Goal: Task Accomplishment & Management: Complete application form

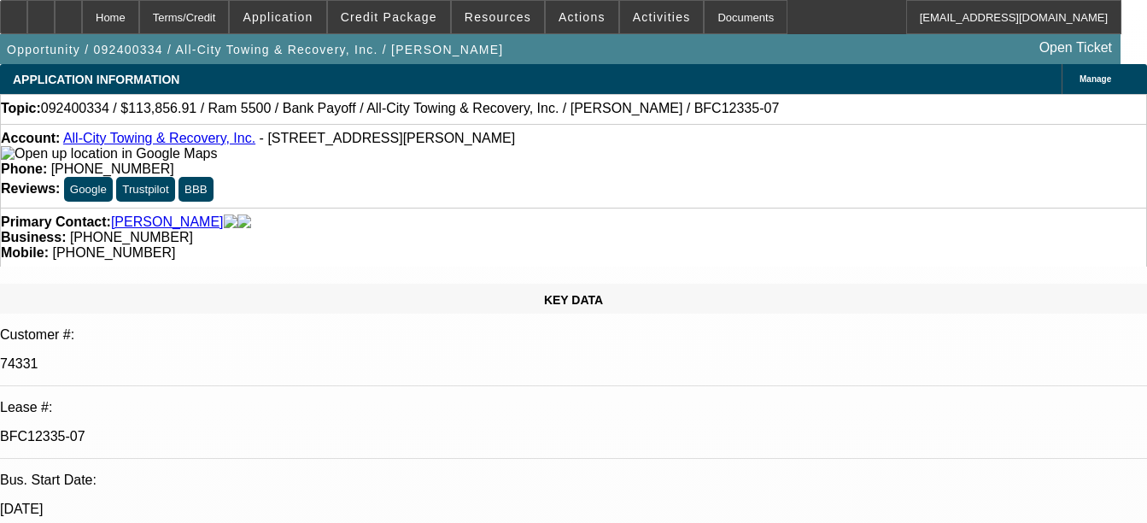
select select "0"
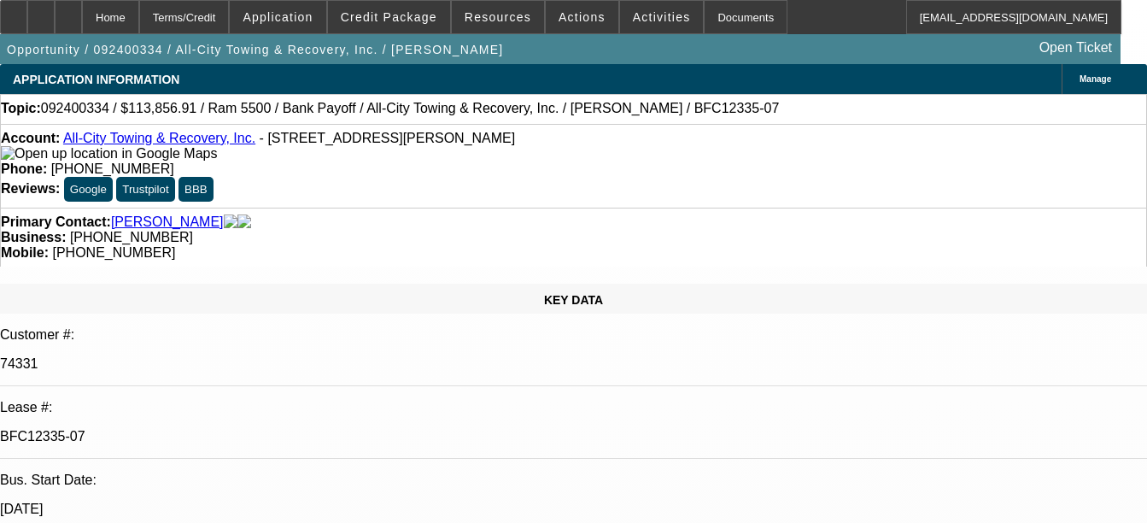
select select "0"
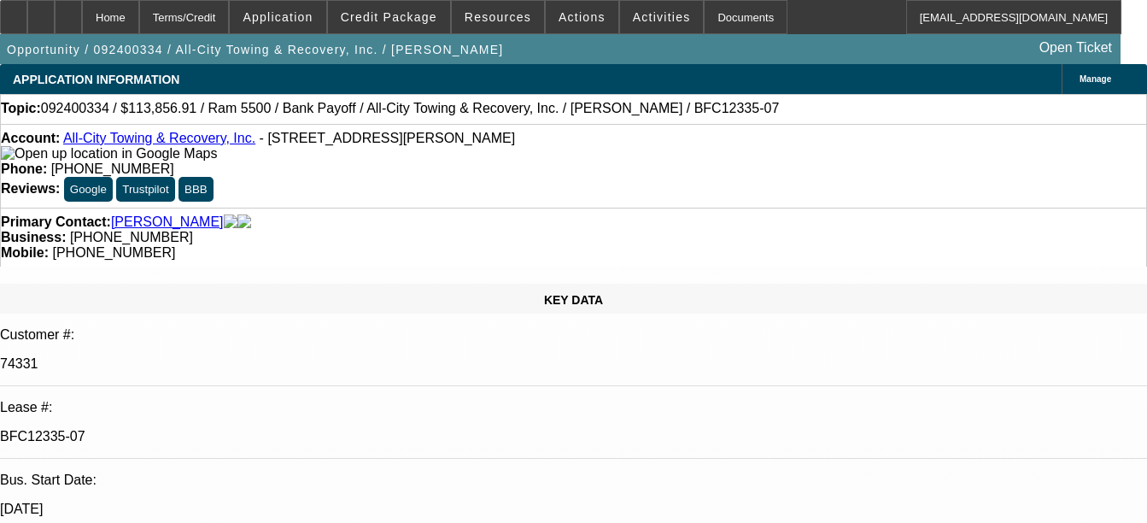
select select "0"
select select "1"
select select "6"
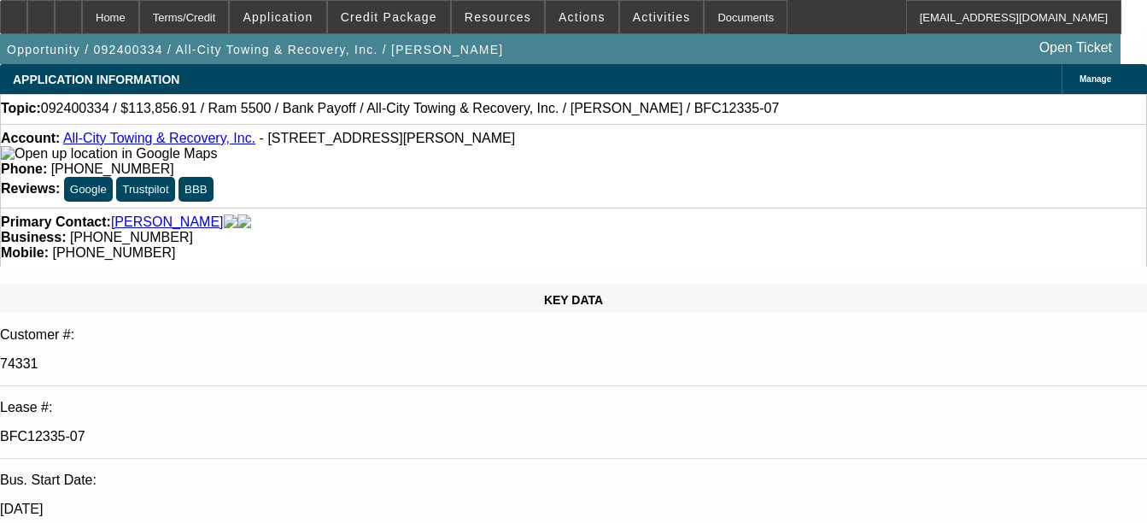
select select "1"
select select "6"
select select "1"
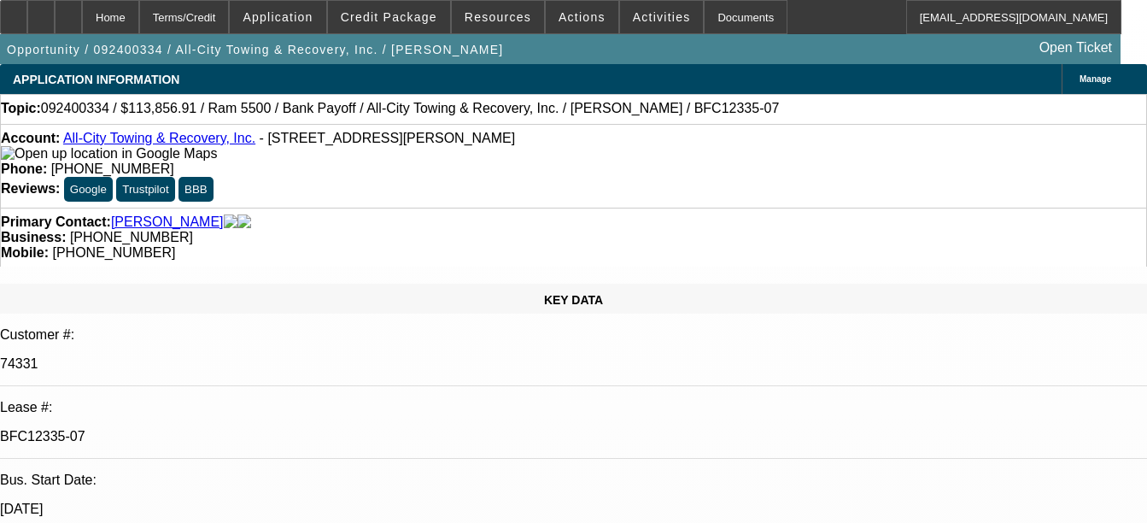
select select "6"
select select "1"
select select "6"
click at [704, 22] on div "Documents" at bounding box center [746, 17] width 84 height 34
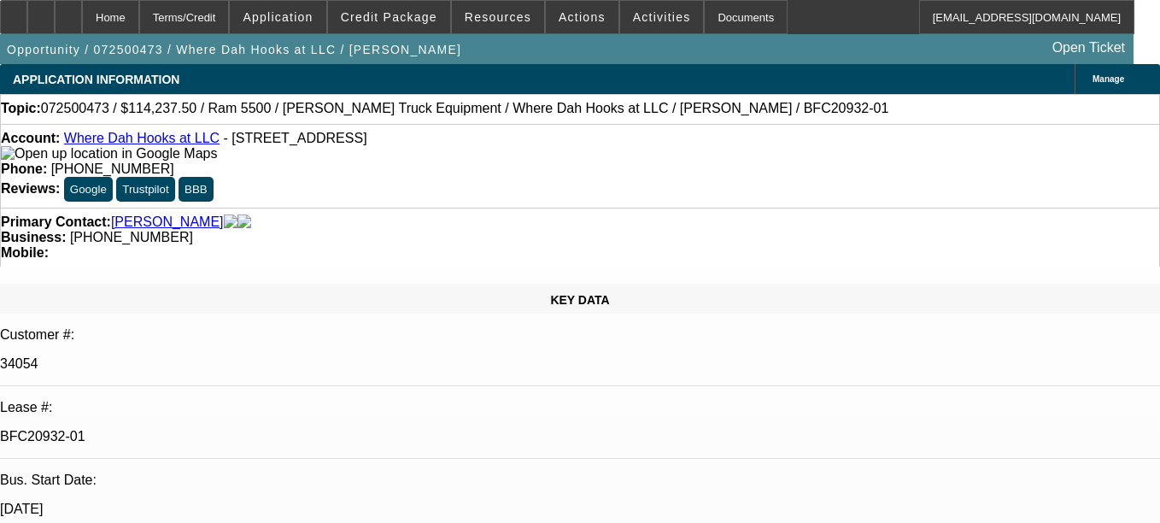
select select "0"
select select "0.1"
select select "0"
select select "0.1"
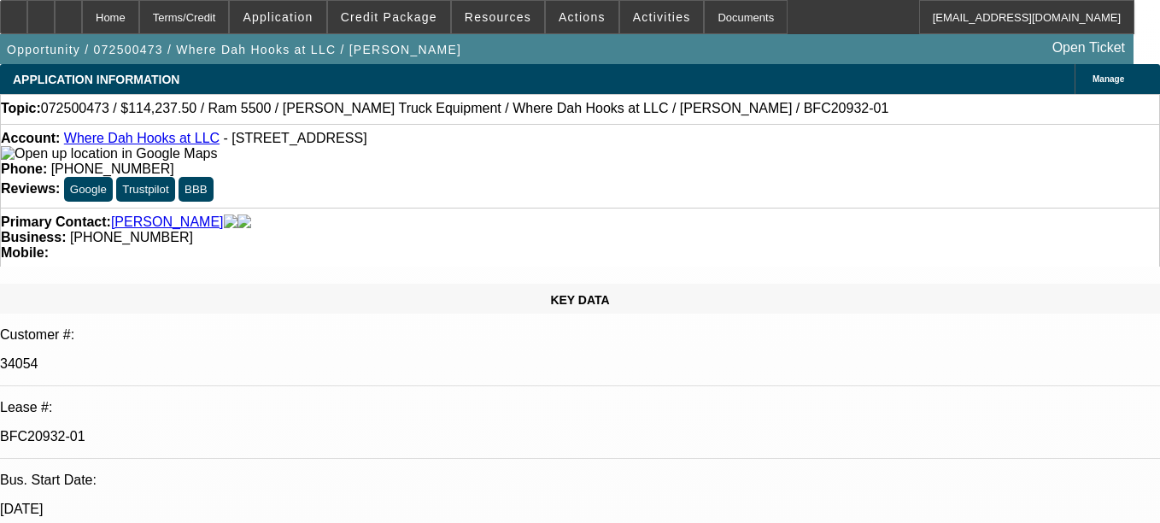
select select "0"
select select "0.1"
select select "1"
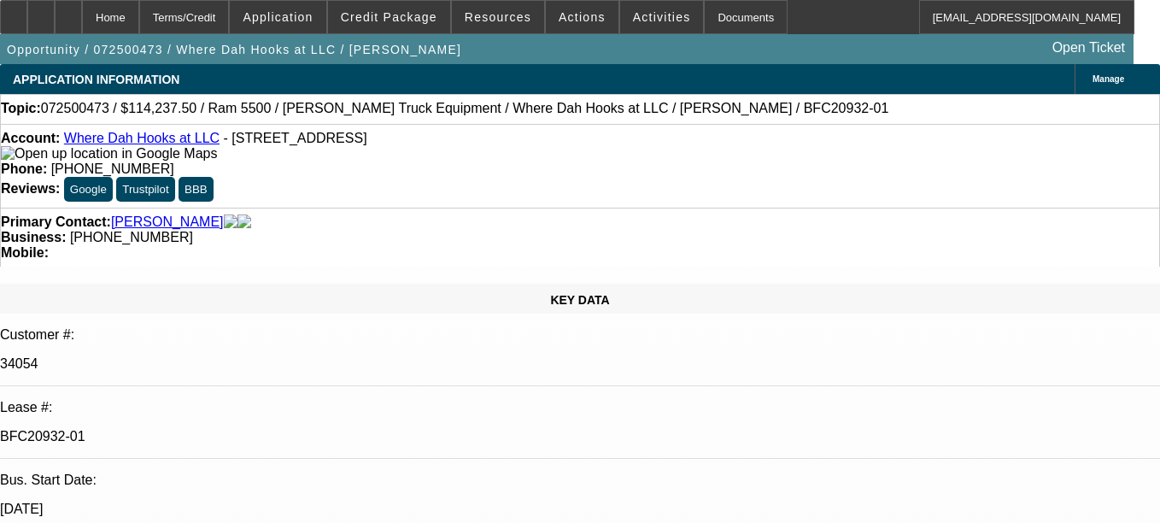
select select "2"
select select "4"
select select "1"
select select "2"
select select "4"
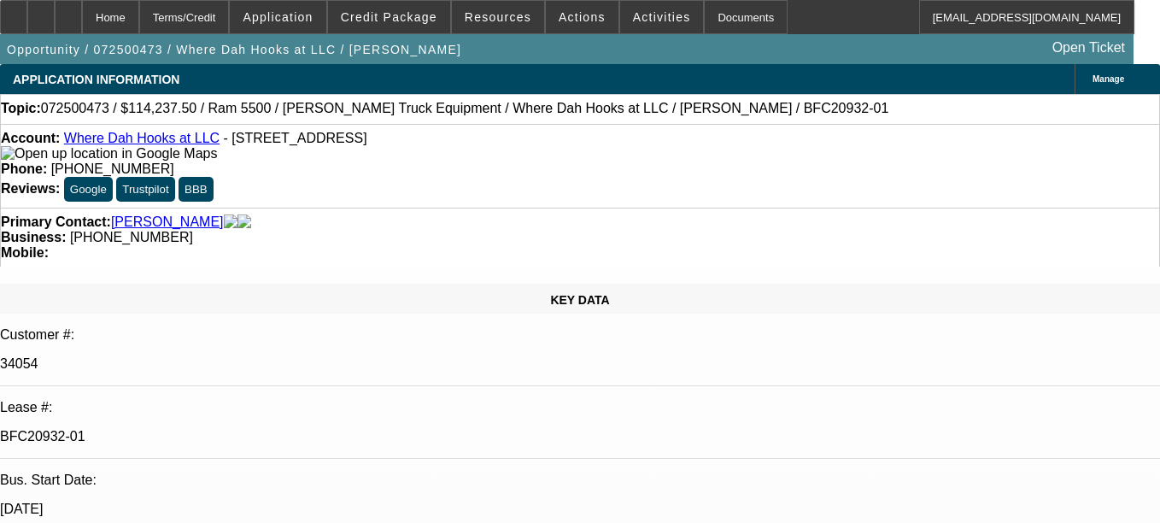
select select "1"
select select "2"
select select "6"
select select "1"
select select "2"
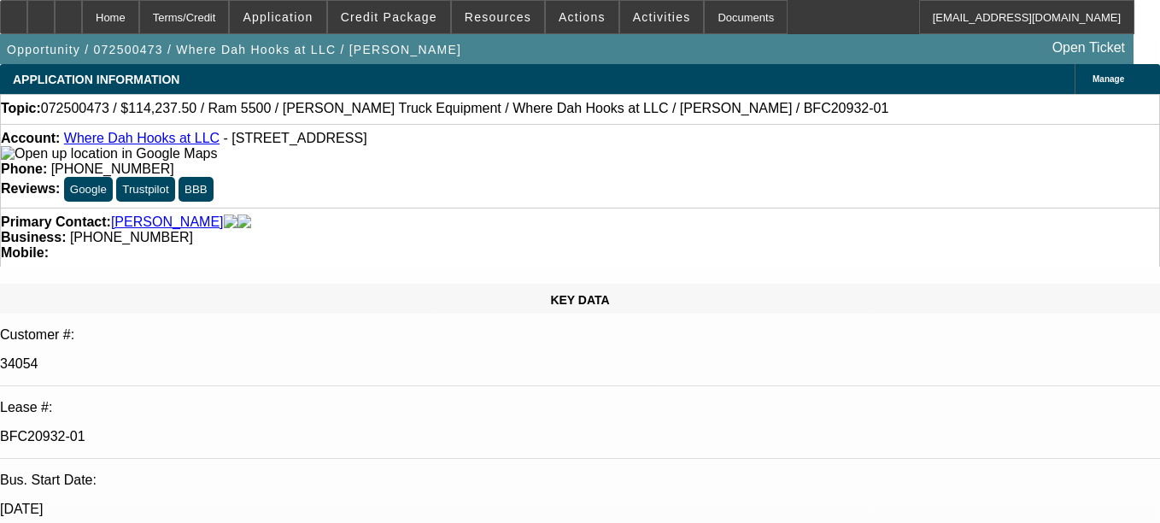
select select "4"
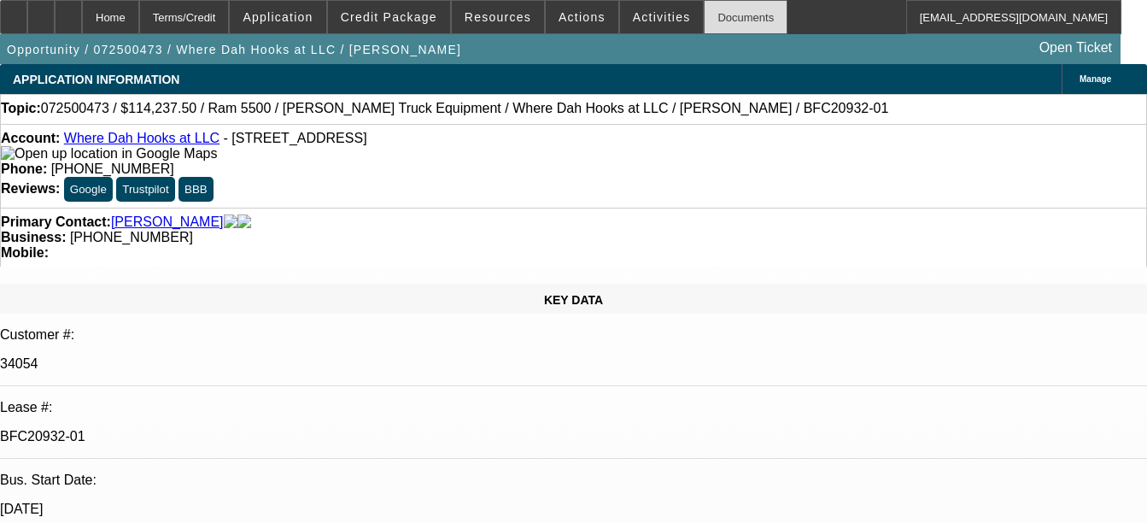
click at [729, 17] on div "Documents" at bounding box center [746, 17] width 84 height 34
